Goal: Go to known website: Access a specific website the user already knows

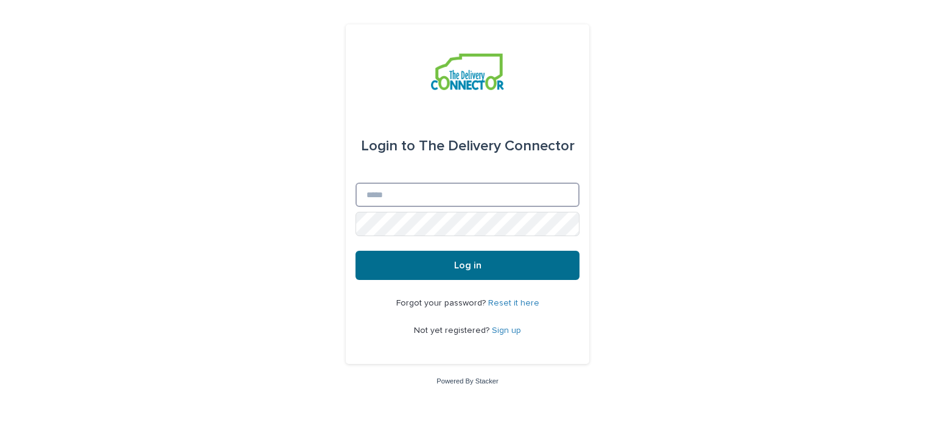
type input "**********"
click at [416, 270] on button "Log in" at bounding box center [467, 265] width 224 height 29
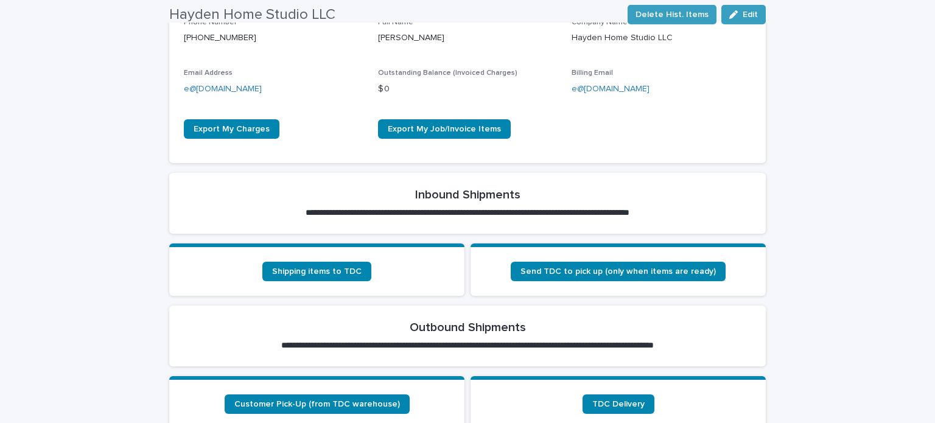
scroll to position [281, 0]
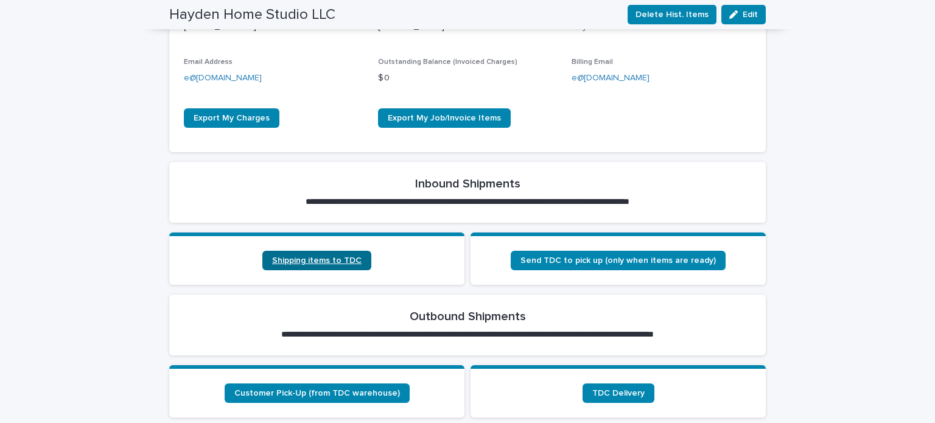
click at [322, 259] on span "Shipping items to TDC" at bounding box center [316, 260] width 89 height 9
